Goal: Task Accomplishment & Management: Manage account settings

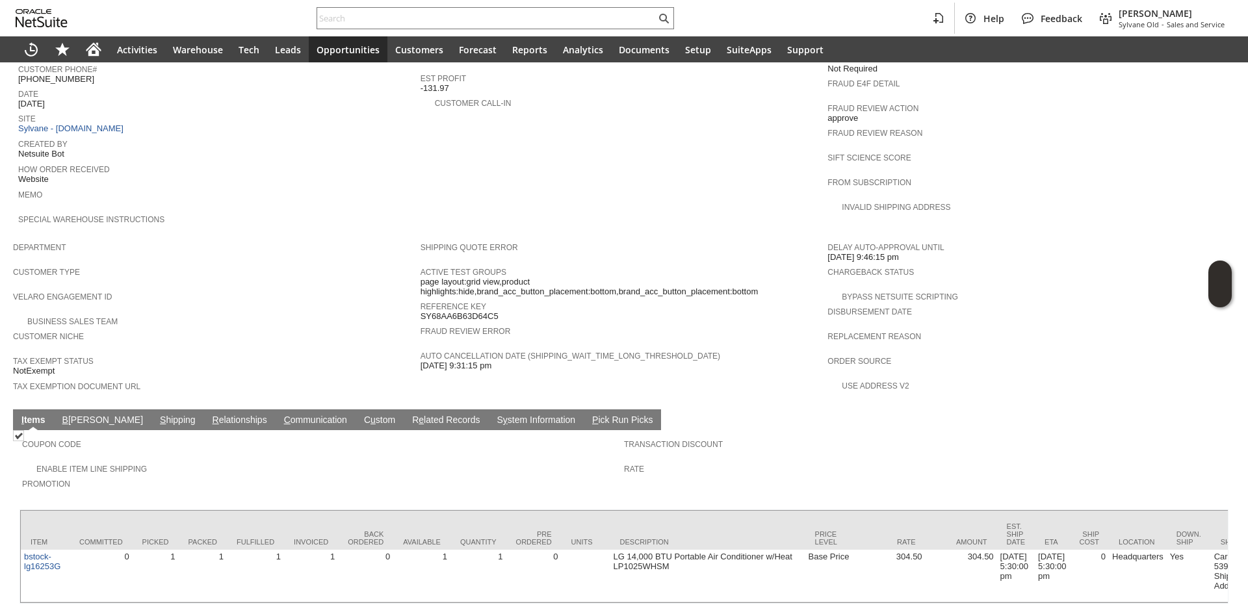
scroll to position [579, 0]
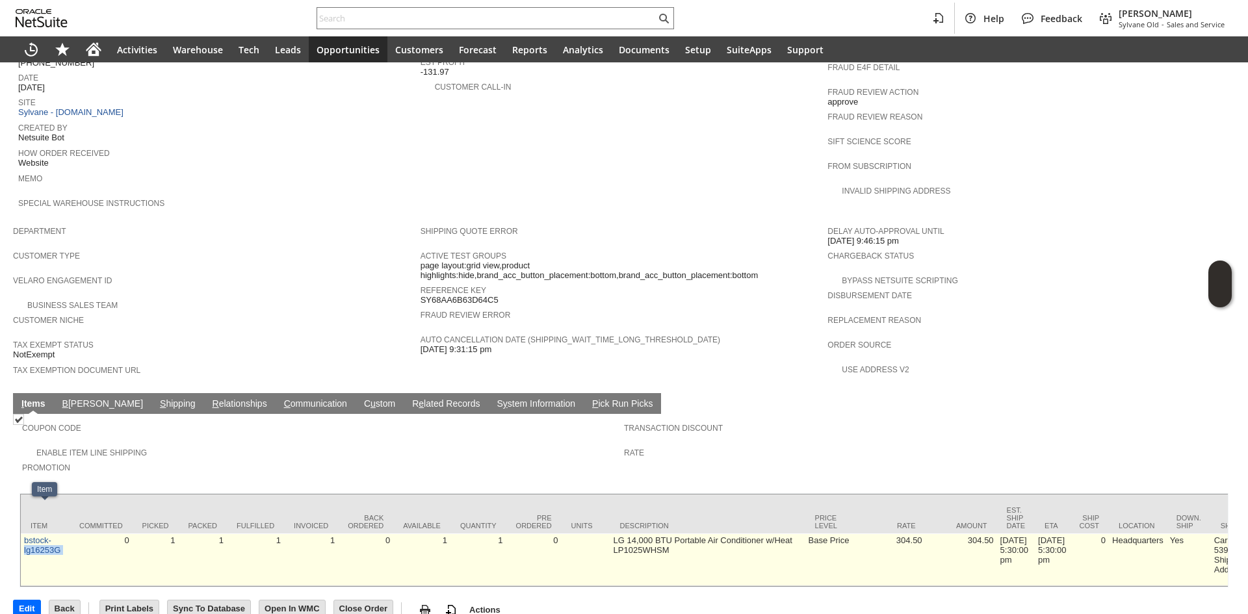
drag, startPoint x: 80, startPoint y: 528, endPoint x: 21, endPoint y: 523, distance: 58.7
click at [81, 534] on td "0" at bounding box center [101, 560] width 63 height 53
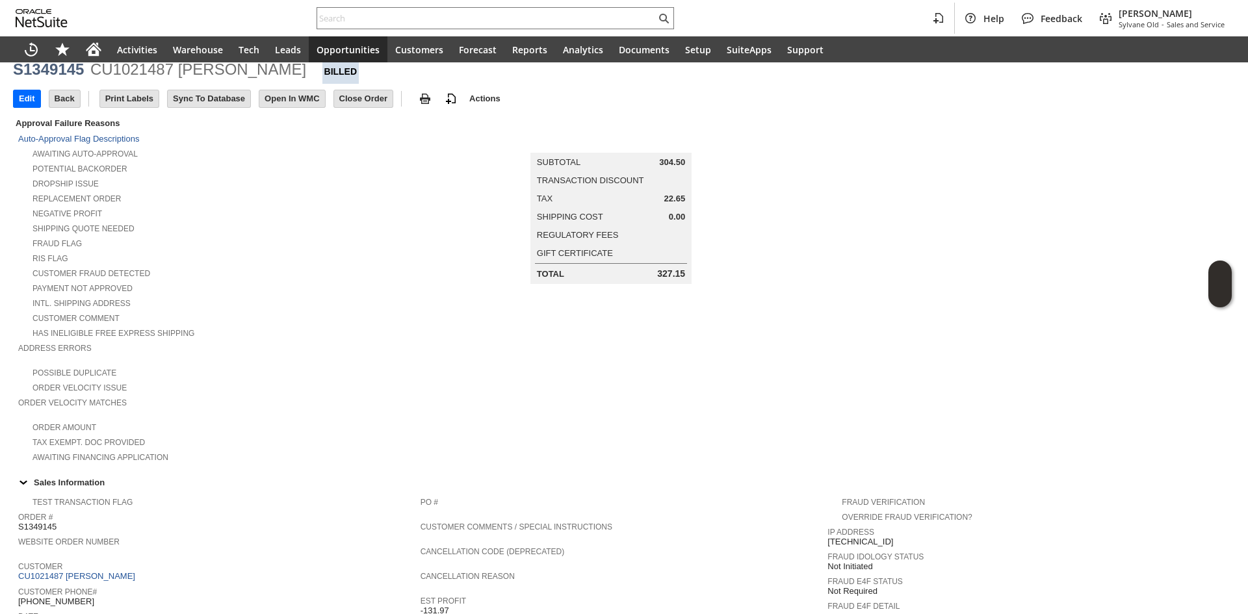
scroll to position [0, 0]
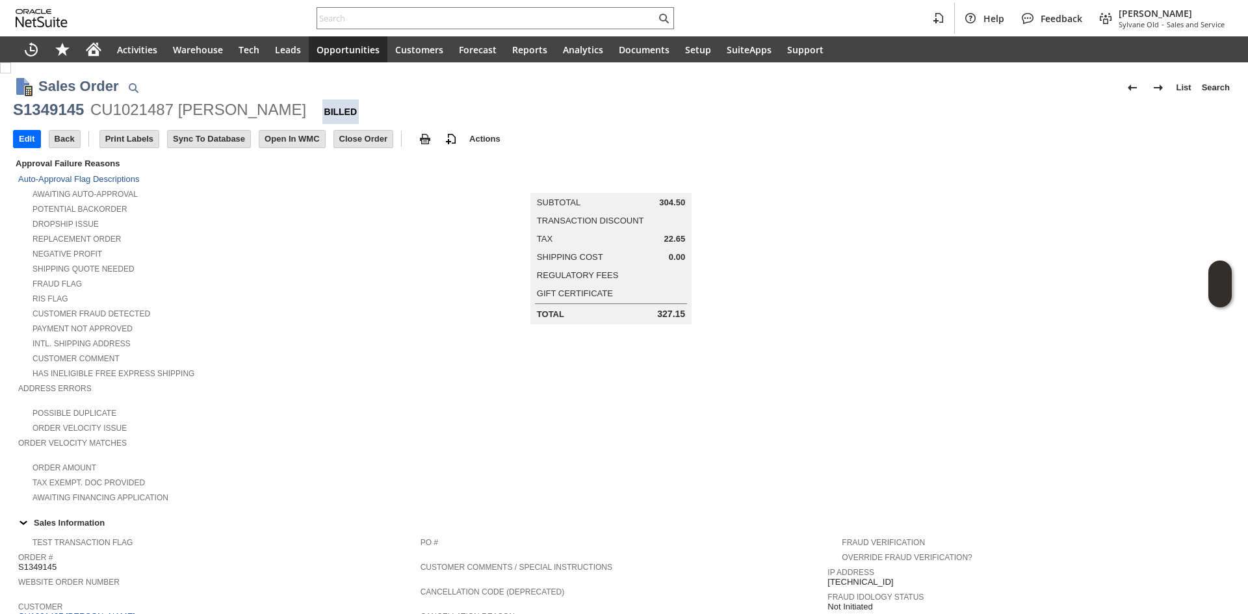
click at [71, 114] on div "S1349145" at bounding box center [48, 109] width 71 height 21
copy div "S1349145"
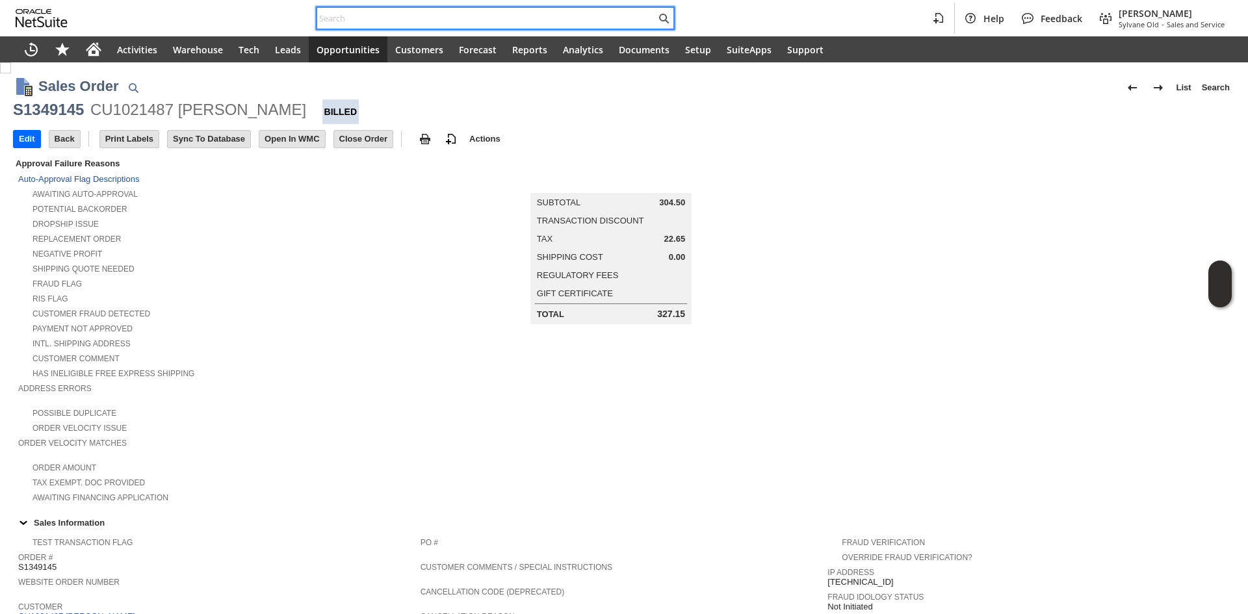
click at [335, 15] on input "text" at bounding box center [486, 18] width 339 height 16
paste input "RA89491"
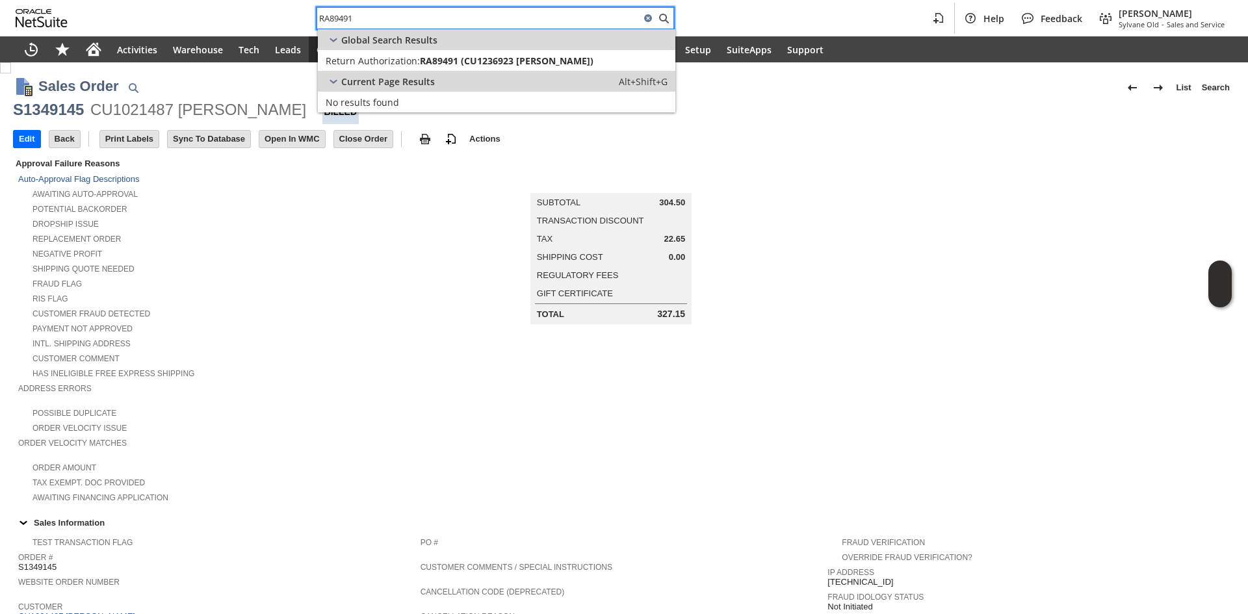
type input "RA89491"
click at [400, 61] on span "Return Authorization:" at bounding box center [373, 61] width 94 height 12
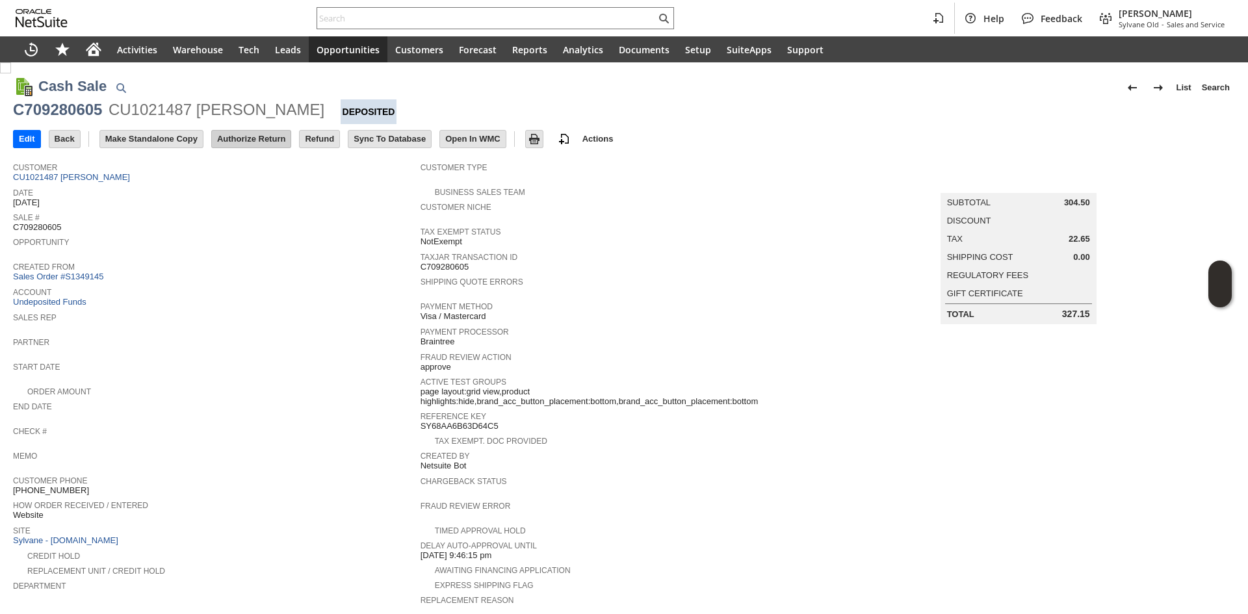
click at [266, 141] on input "Authorize Return" at bounding box center [251, 139] width 79 height 17
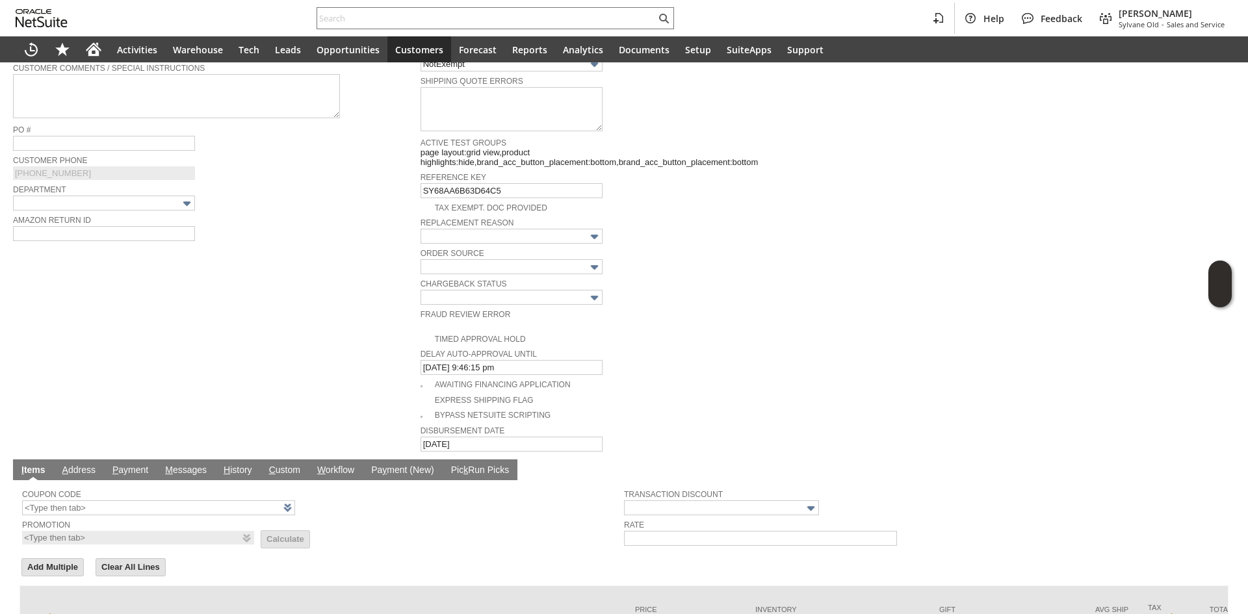
scroll to position [376, 0]
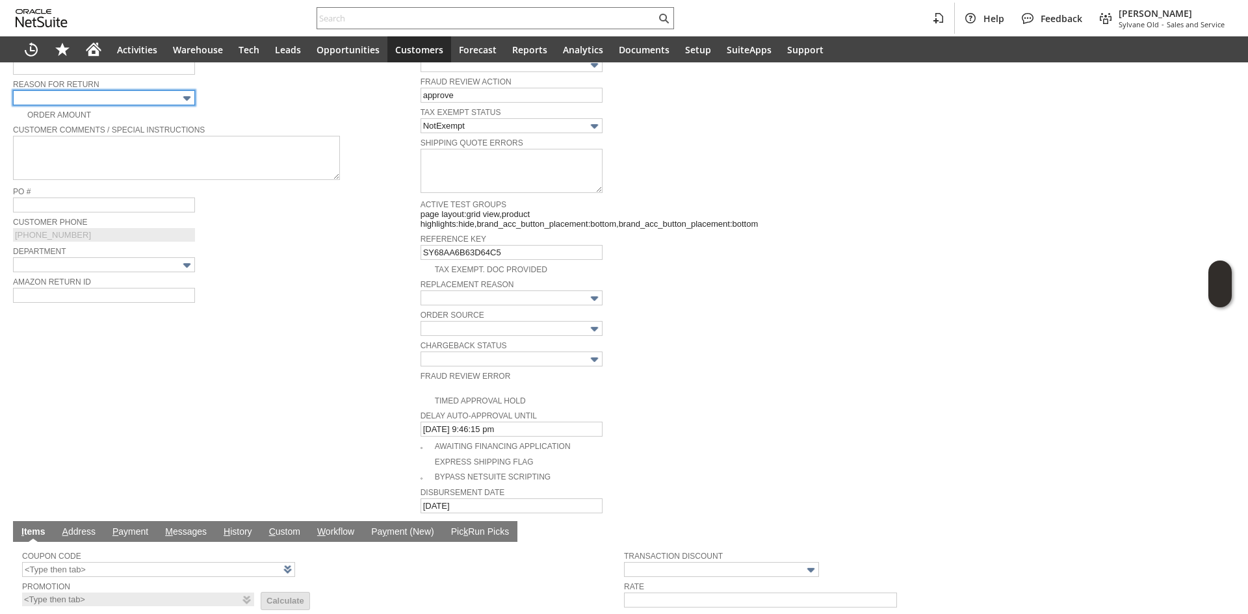
click at [178, 93] on input "text" at bounding box center [104, 97] width 182 height 15
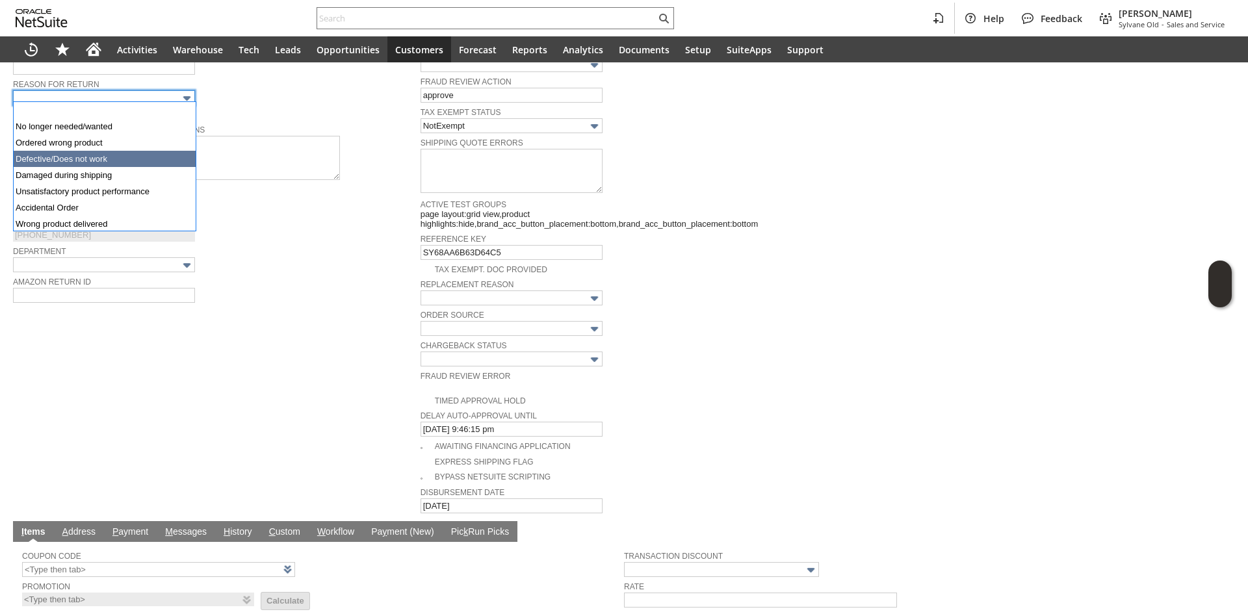
type input "Defective/Does not work"
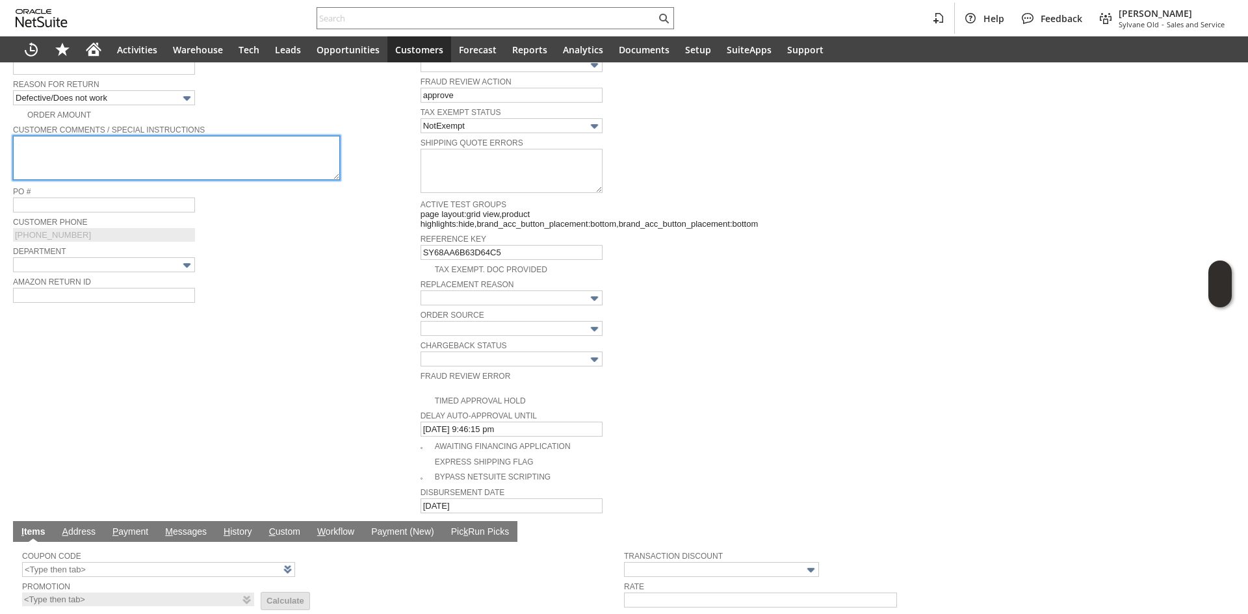
click at [175, 159] on textarea at bounding box center [176, 158] width 327 height 44
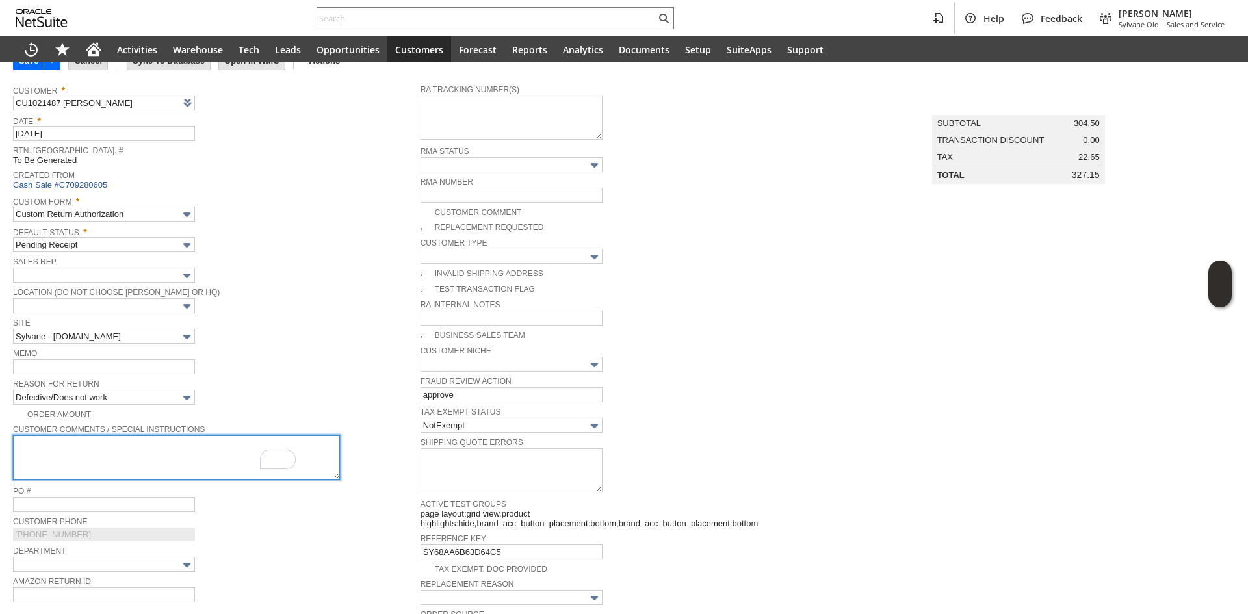
scroll to position [181, 0]
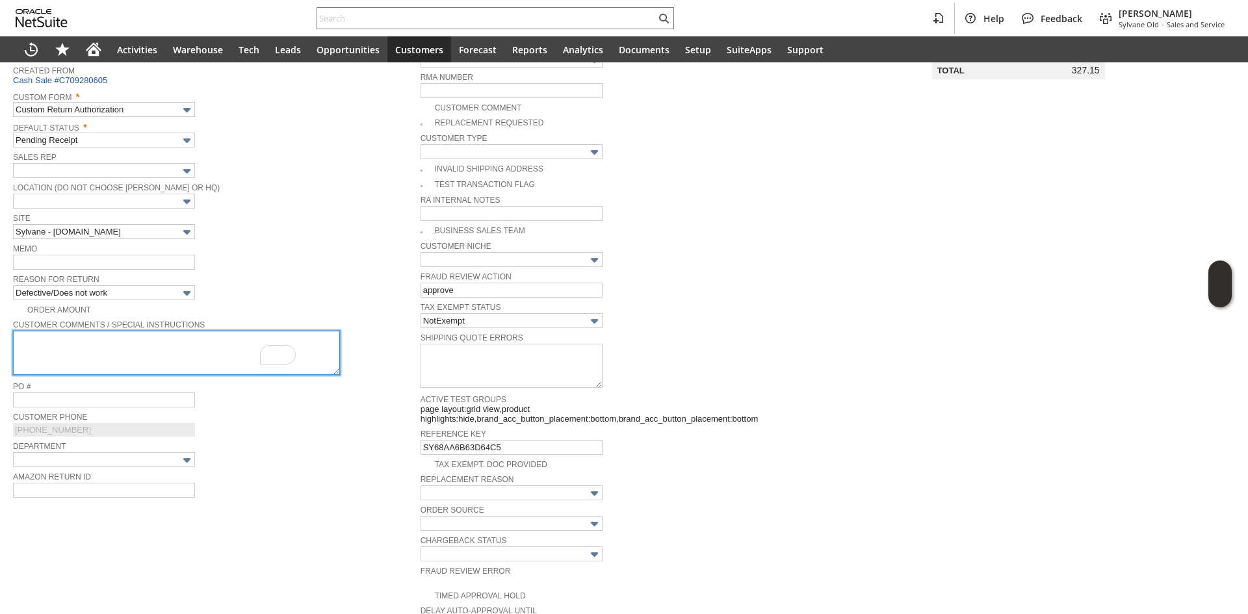
click at [220, 346] on textarea "To enrich screen reader interactions, please activate Accessibility in Grammarl…" at bounding box center [176, 353] width 327 height 44
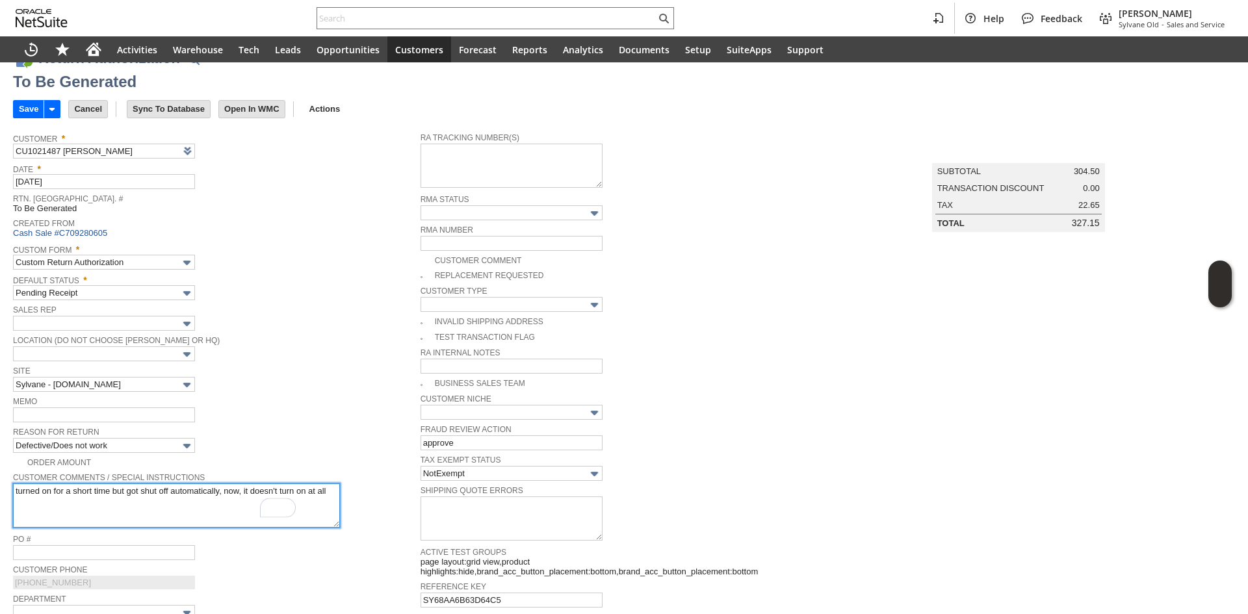
scroll to position [0, 0]
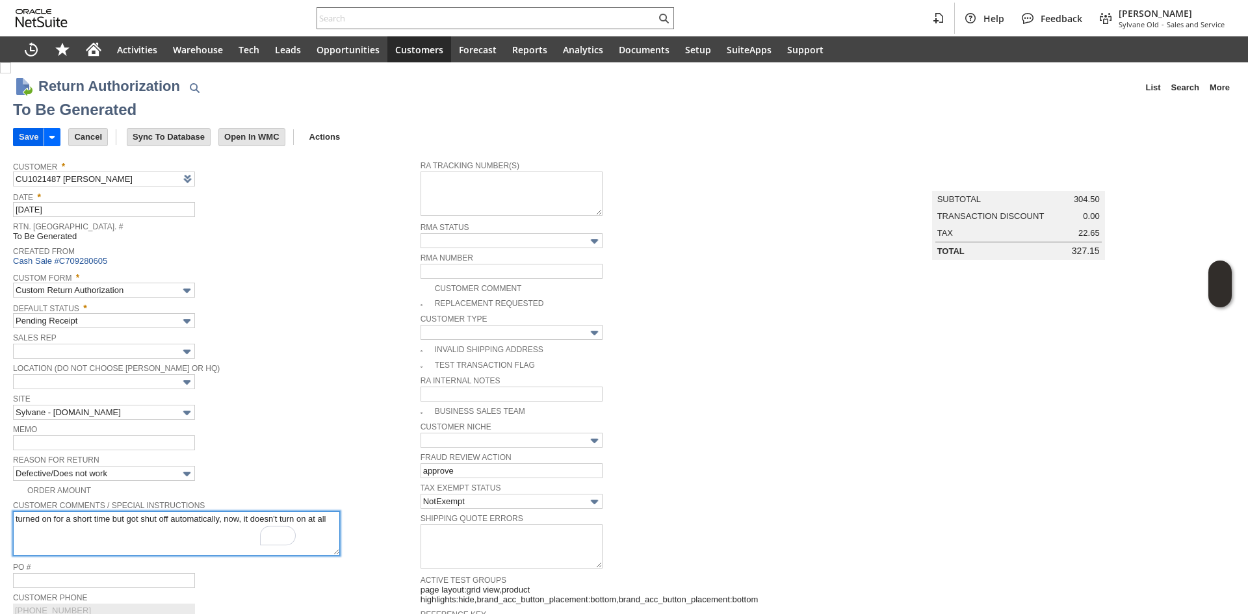
type textarea "turned on for a short time but got shut off automatically, now, it doesn't turn…"
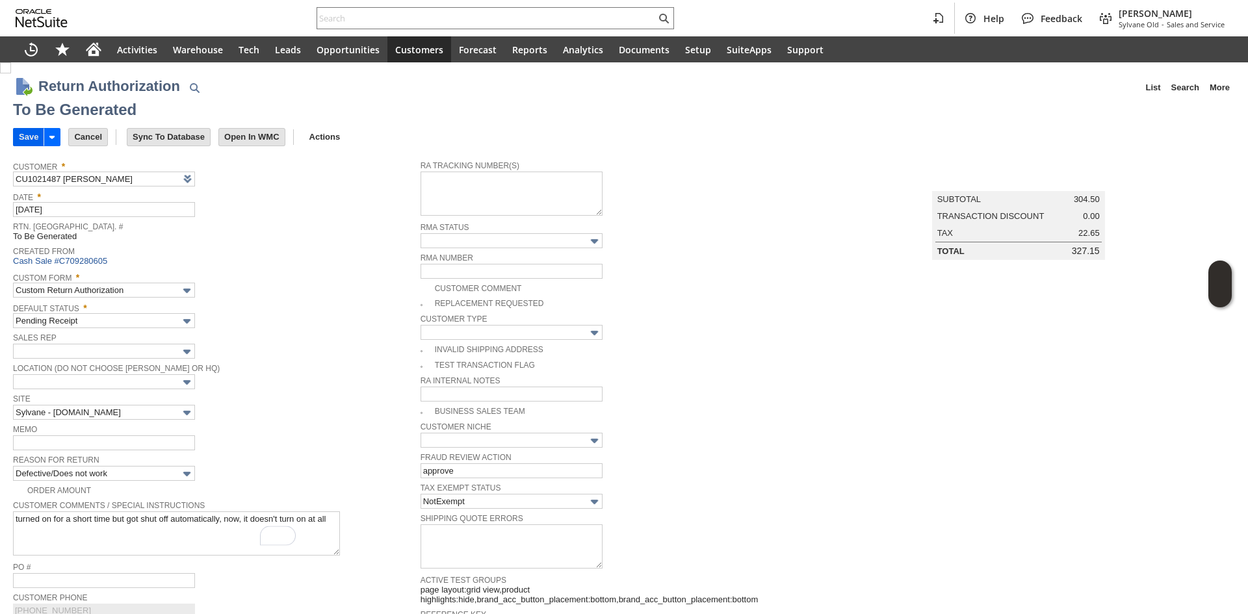
click at [25, 142] on input "Save" at bounding box center [29, 137] width 30 height 17
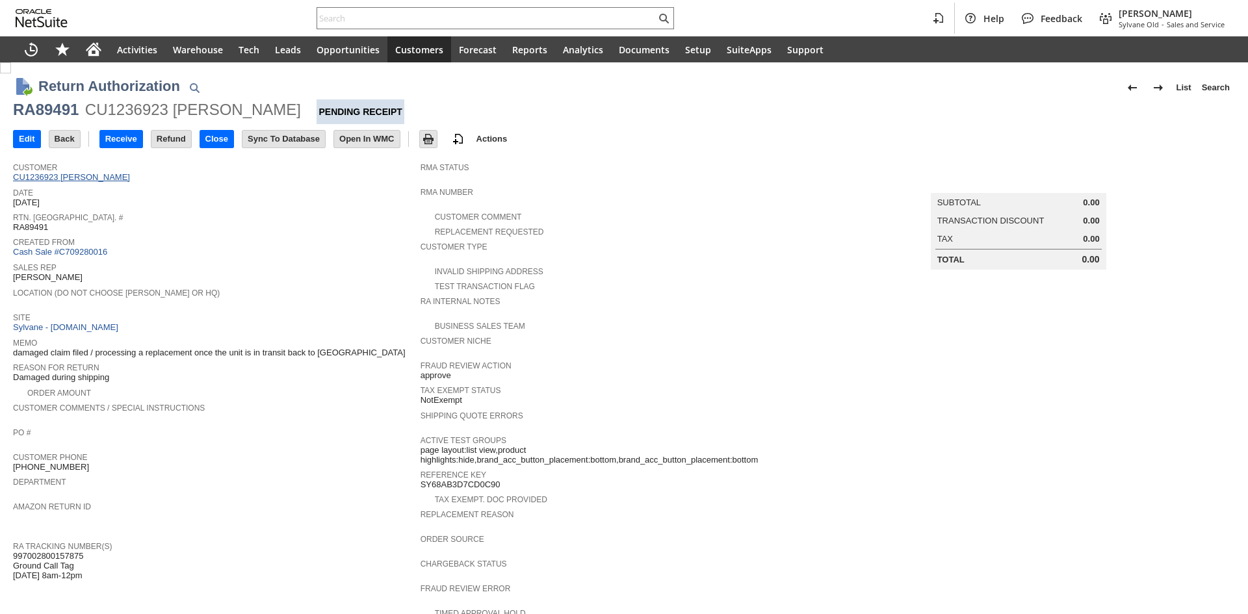
click at [97, 175] on link "CU1236923 [PERSON_NAME]" at bounding box center [73, 177] width 120 height 10
click at [337, 30] on div "Help Feedback Gary J Llanasas Sylvane Old - Sales and Service" at bounding box center [624, 18] width 1248 height 36
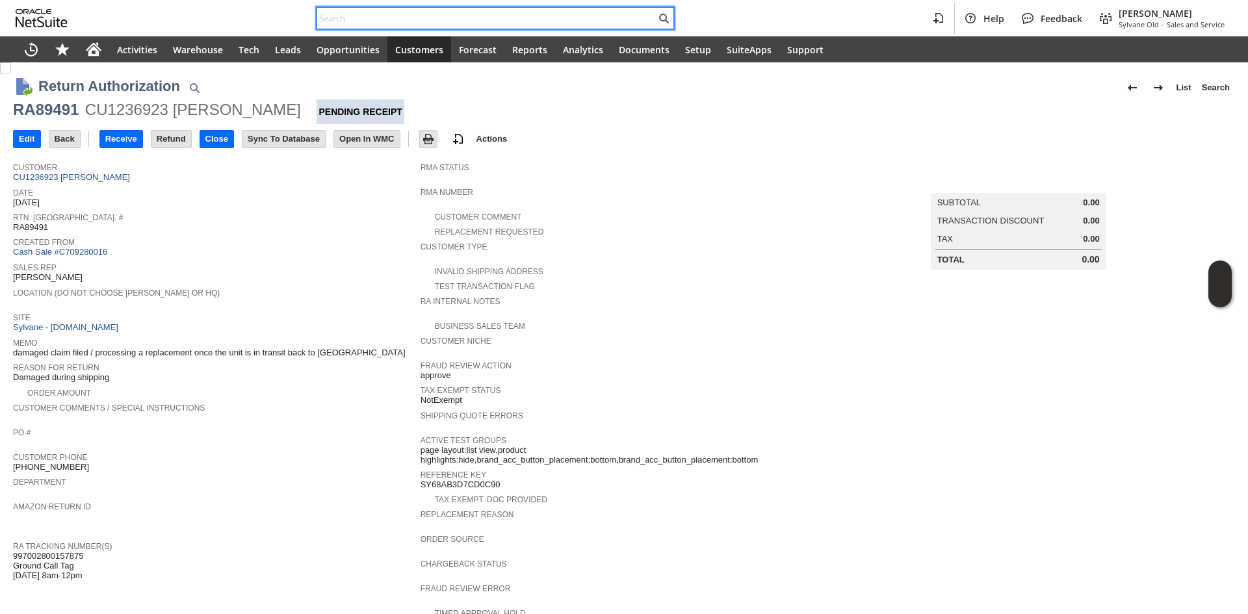
click at [350, 16] on input "text" at bounding box center [486, 18] width 339 height 16
paste input "114-3576049-5349023:"
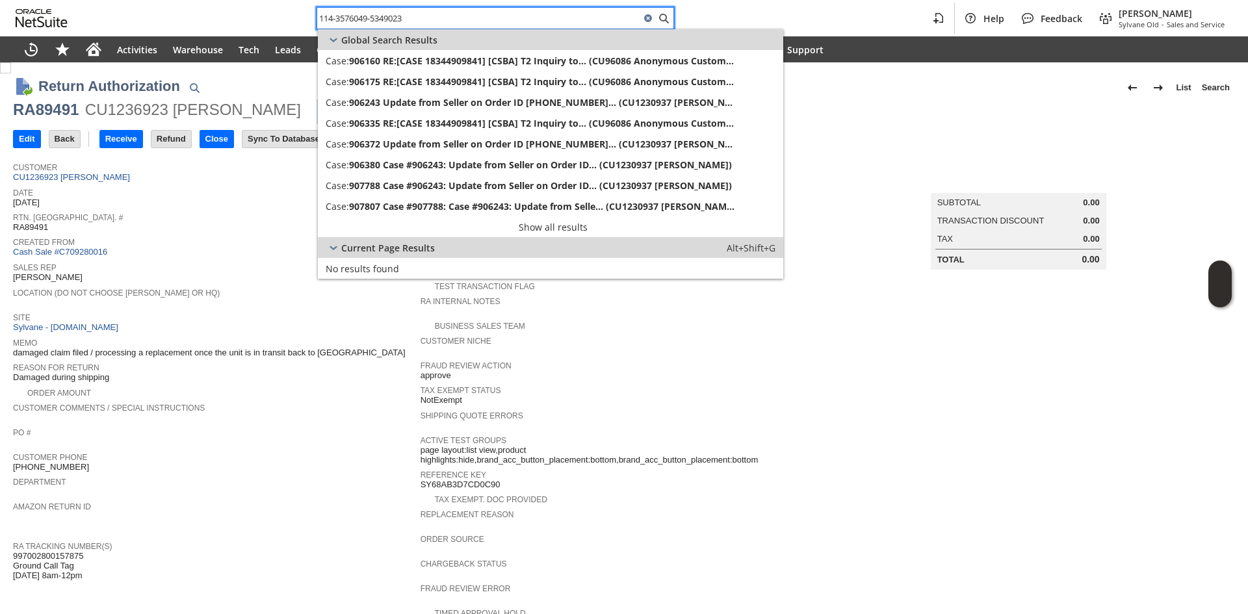
click at [320, 19] on input "114-3576049-5349023" at bounding box center [478, 18] width 323 height 16
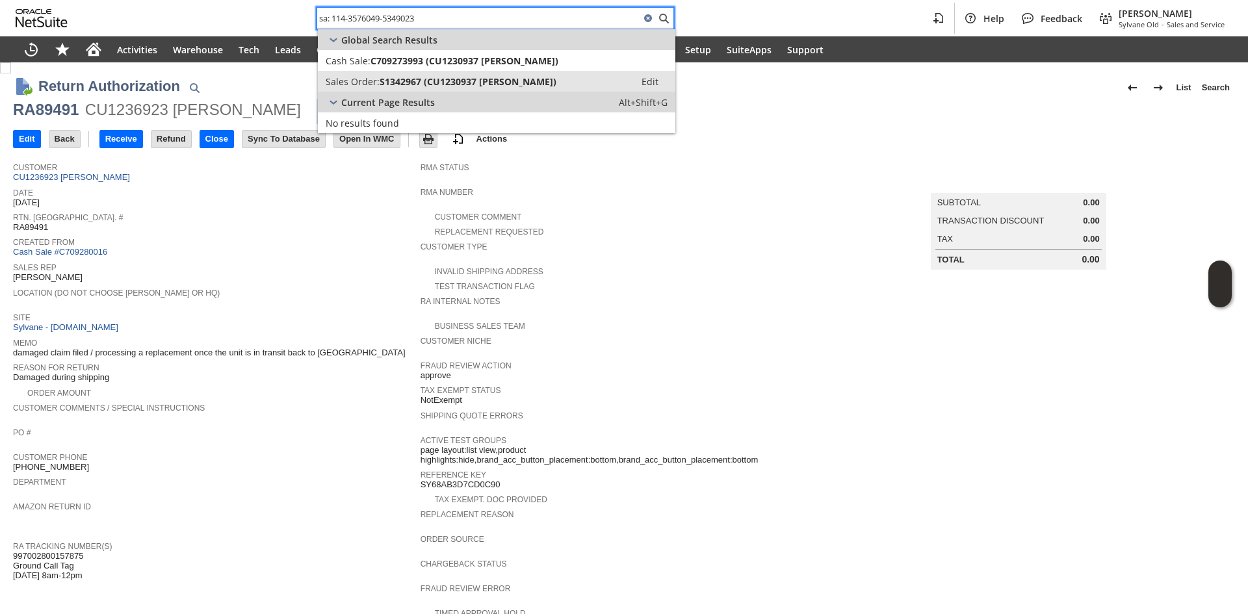
type input "sa: 114-3576049-5349023"
click at [453, 73] on link "Sales Order: S1342967 (CU1230937 Kristen Customer) Edit" at bounding box center [496, 81] width 357 height 21
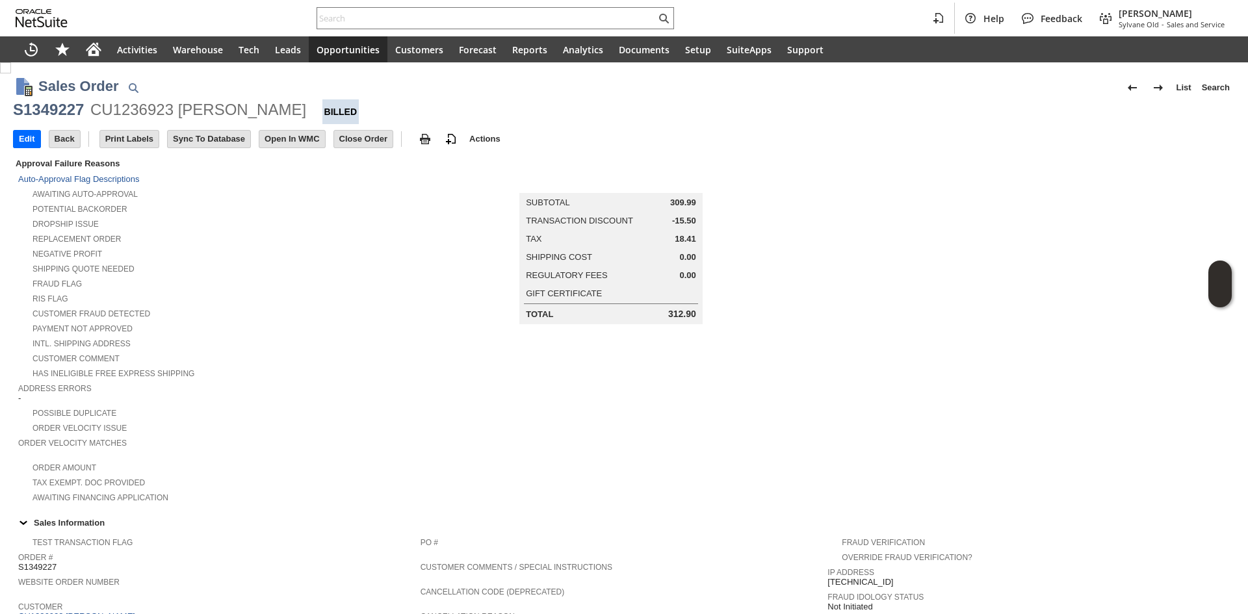
click at [51, 96] on h1 "Sales Order" at bounding box center [78, 85] width 81 height 21
click at [72, 114] on div "S1349227" at bounding box center [48, 109] width 71 height 21
copy div "S1349227"
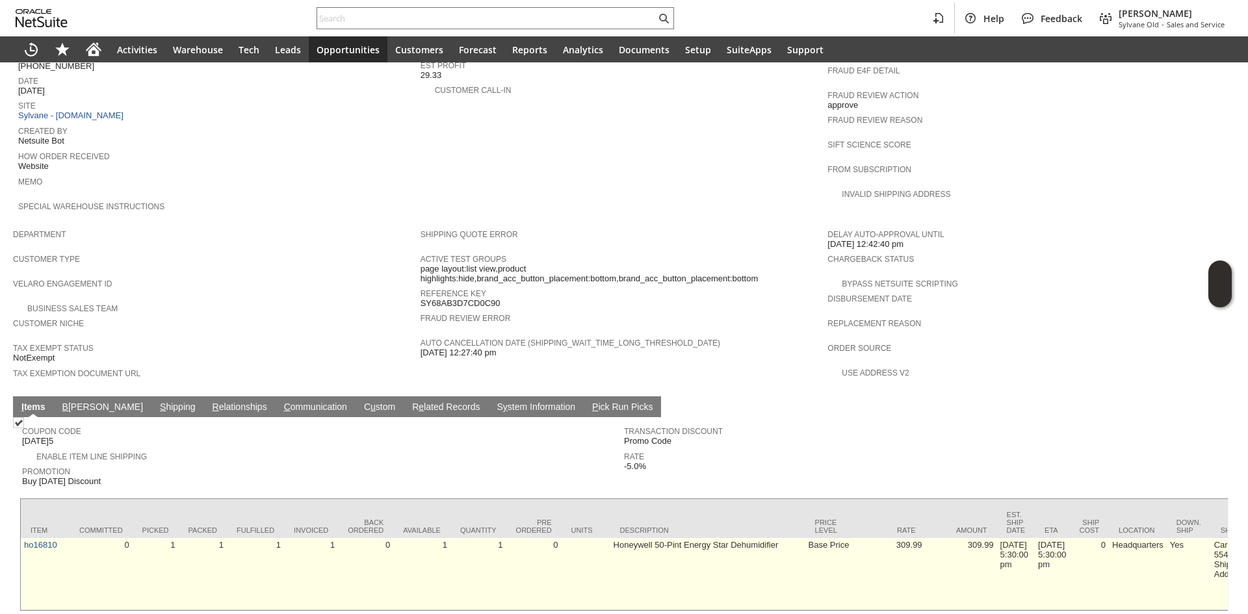
scroll to position [599, 0]
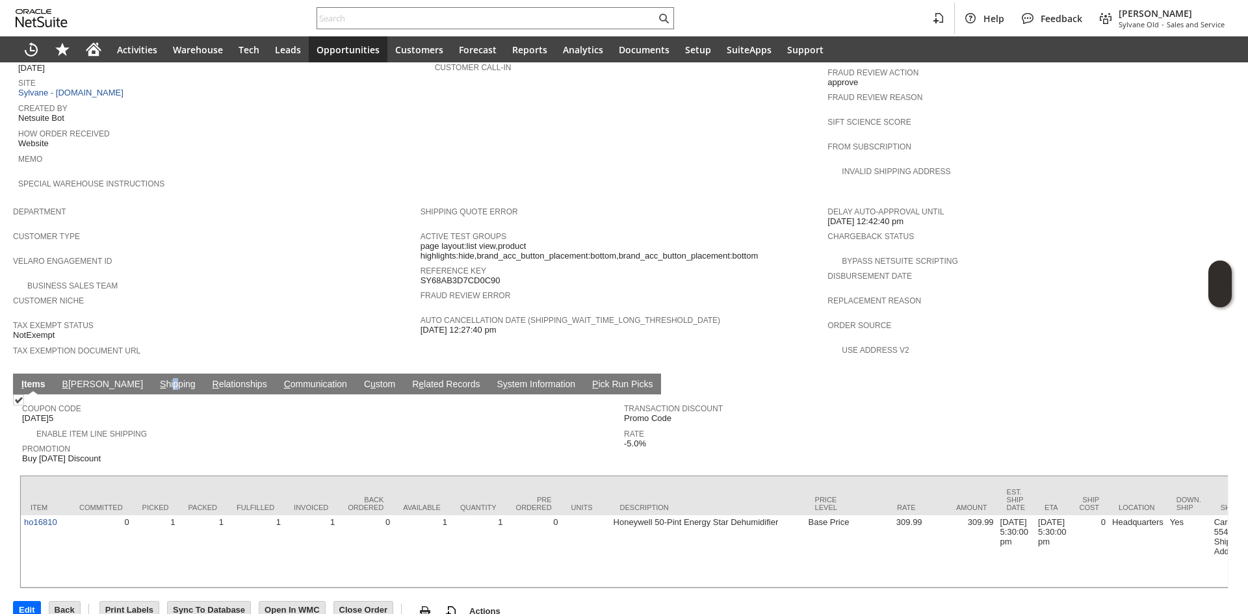
click at [151, 374] on td "S hipping" at bounding box center [177, 384] width 53 height 21
click at [157, 379] on link "S hipping" at bounding box center [178, 385] width 42 height 12
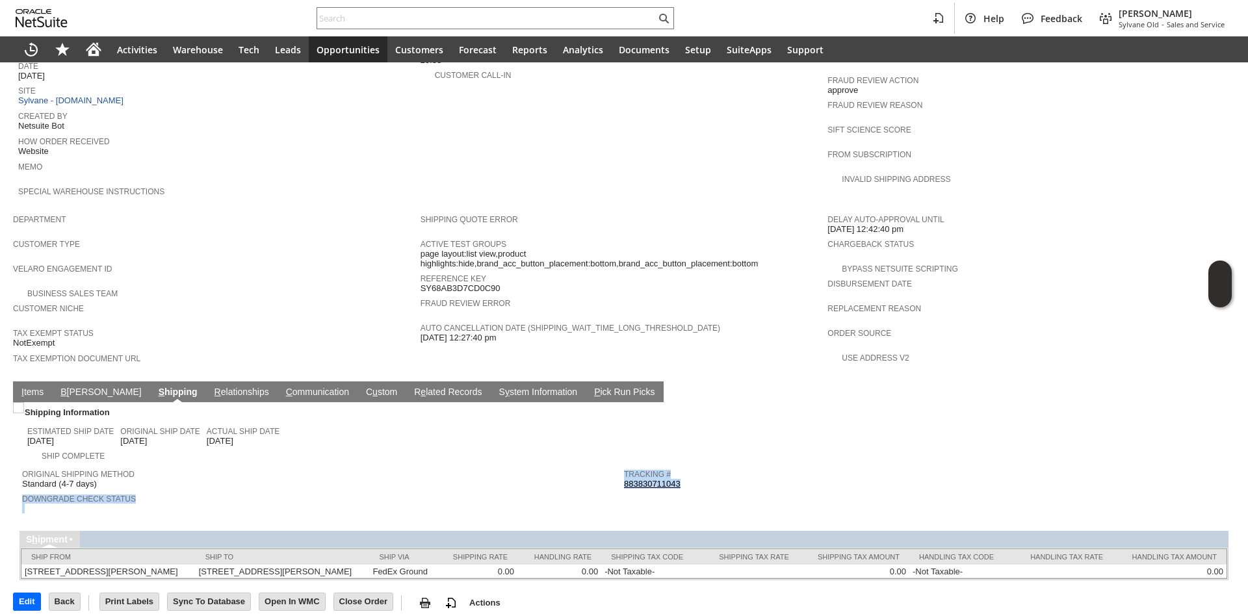
copy tr "Downgrade Check Status Tracking # 883830711043"
drag, startPoint x: 694, startPoint y: 458, endPoint x: 618, endPoint y: 455, distance: 76.1
click at [618, 463] on tr "Original Shipping Method Standard (4-7 days) Downgrade Check Status Tracking # …" at bounding box center [624, 489] width 1204 height 53
click at [697, 466] on div "Tracking # 883830711043" at bounding box center [921, 477] width 595 height 23
copy link "830711043"
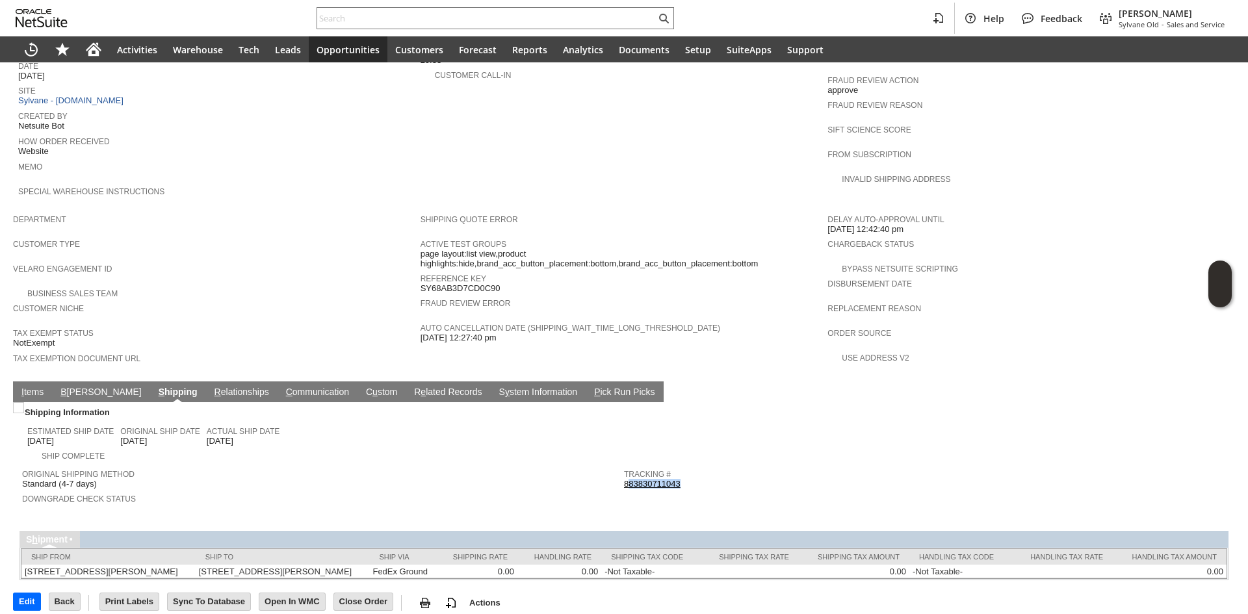
copy link "83830711043"
copy link "883830711043"
drag, startPoint x: 658, startPoint y: 455, endPoint x: 621, endPoint y: 455, distance: 37.7
click at [624, 466] on div "Tracking # 883830711043" at bounding box center [921, 477] width 595 height 23
click at [46, 382] on td "I tems" at bounding box center [32, 392] width 39 height 21
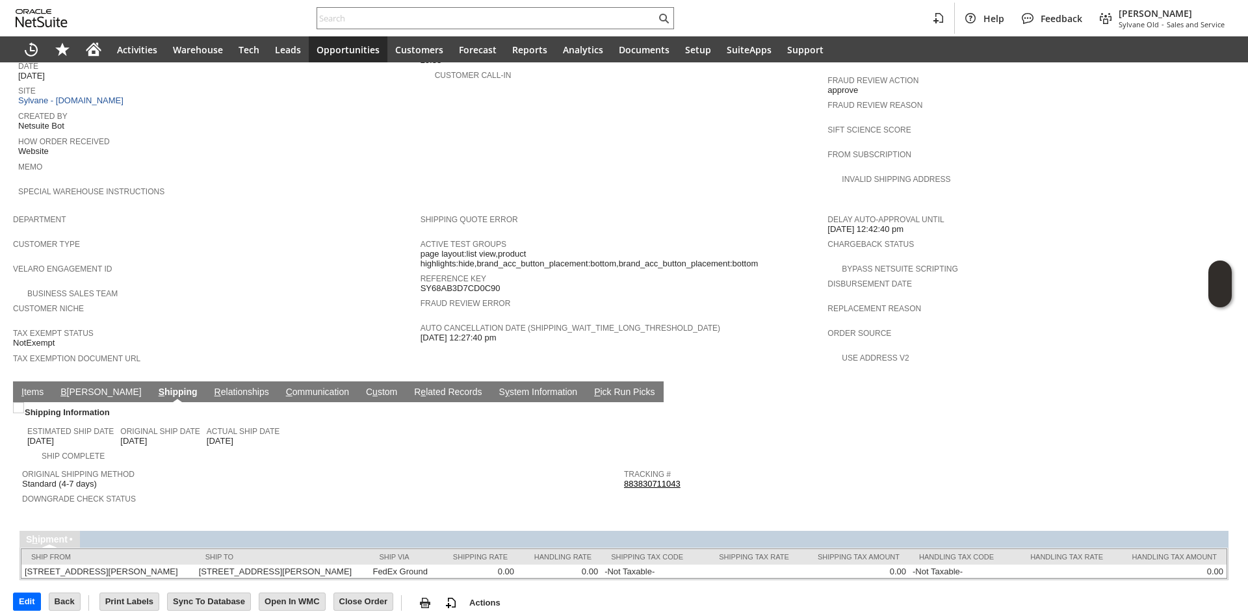
click at [44, 387] on link "I tems" at bounding box center [32, 393] width 29 height 12
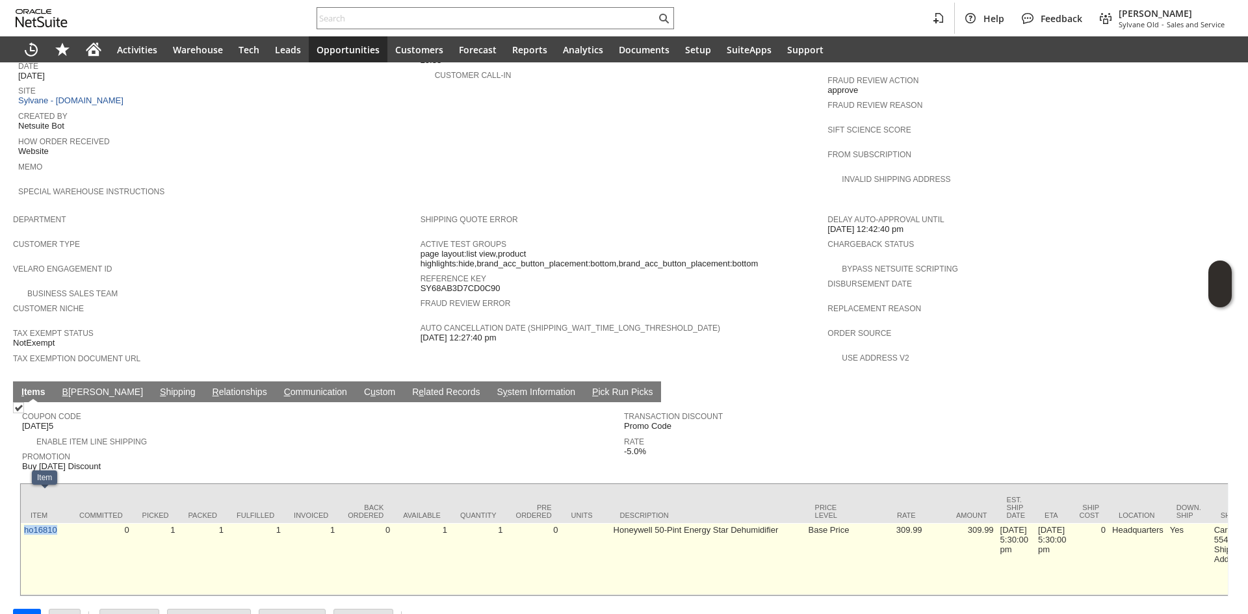
copy link "ho16810"
drag, startPoint x: 62, startPoint y: 505, endPoint x: 53, endPoint y: 507, distance: 9.3
click at [27, 523] on td "ho16810" at bounding box center [45, 559] width 49 height 72
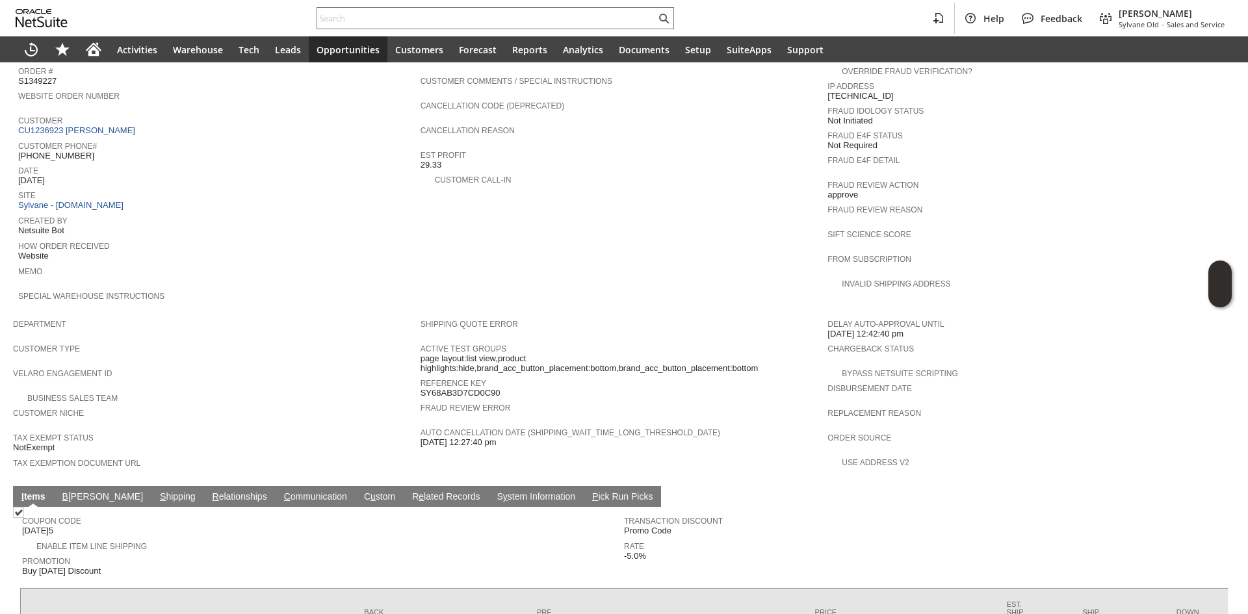
scroll to position [396, 0]
